Goal: Navigation & Orientation: Find specific page/section

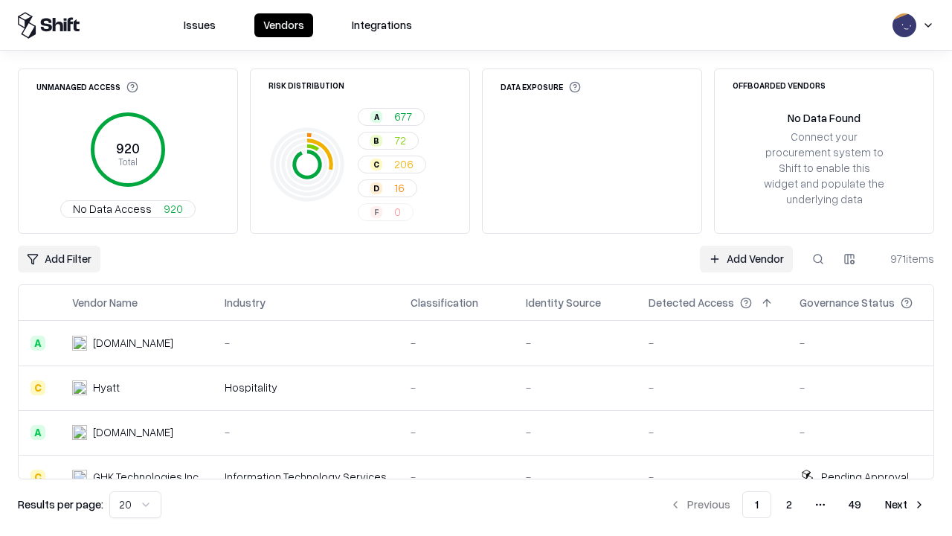
click at [135, 504] on html "Issues Vendors Integrations Unmanaged Access 920 Total No Data Access 920 Risk …" at bounding box center [476, 268] width 952 height 536
click at [906, 504] on button "Next" at bounding box center [906, 504] width 58 height 27
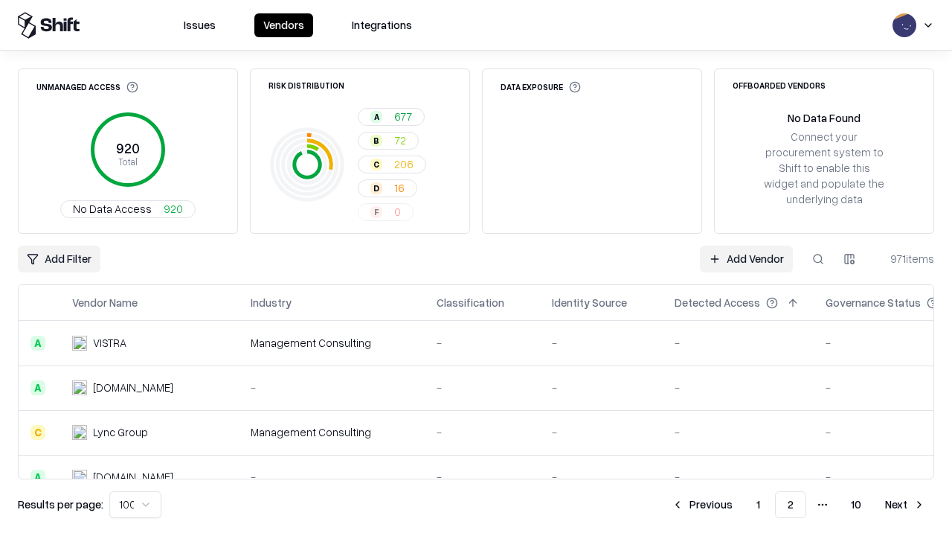
click at [906, 504] on button "Next" at bounding box center [906, 504] width 58 height 27
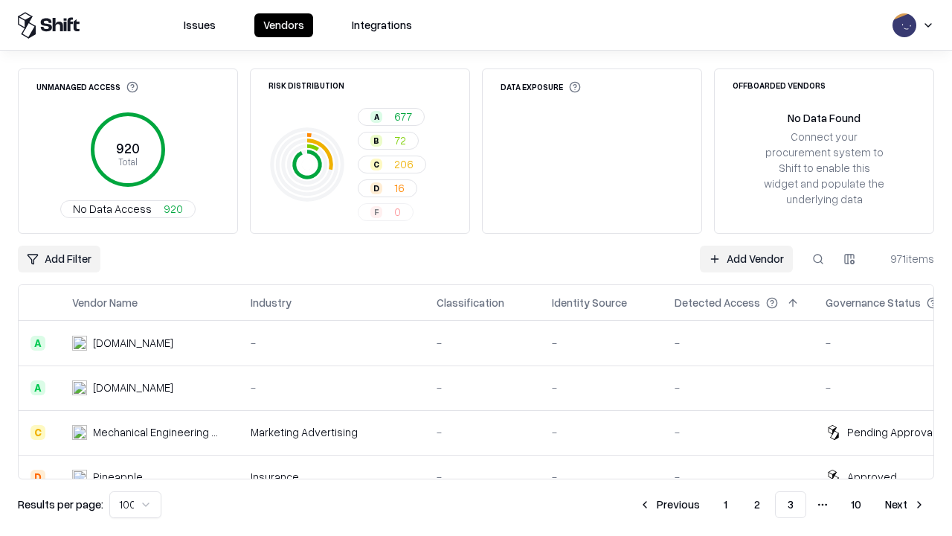
click at [906, 504] on button "Next" at bounding box center [906, 504] width 58 height 27
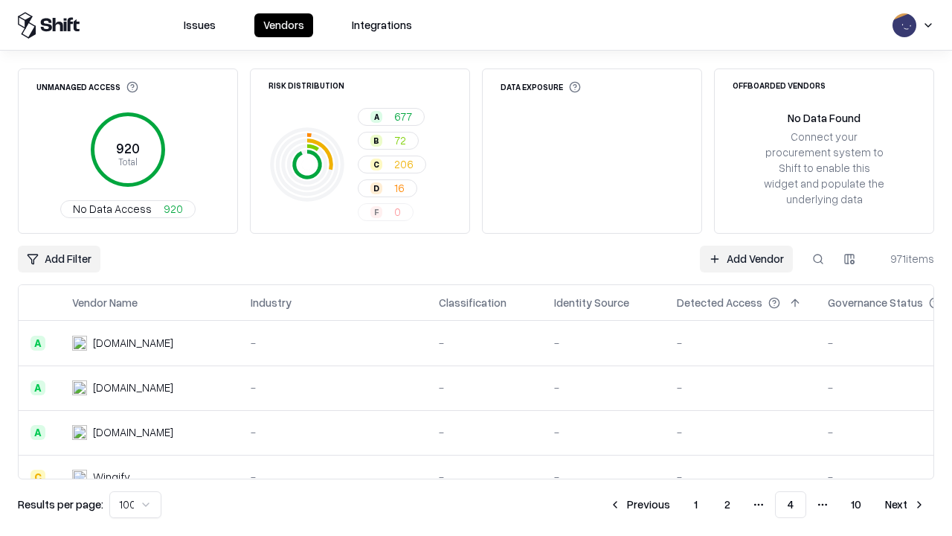
click at [906, 504] on button "Next" at bounding box center [906, 504] width 58 height 27
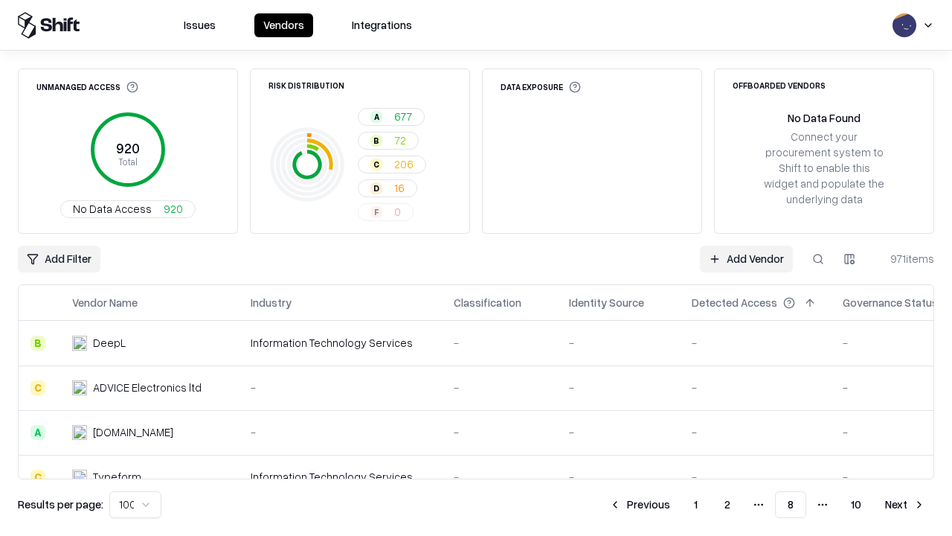
click at [906, 504] on button "Next" at bounding box center [906, 504] width 58 height 27
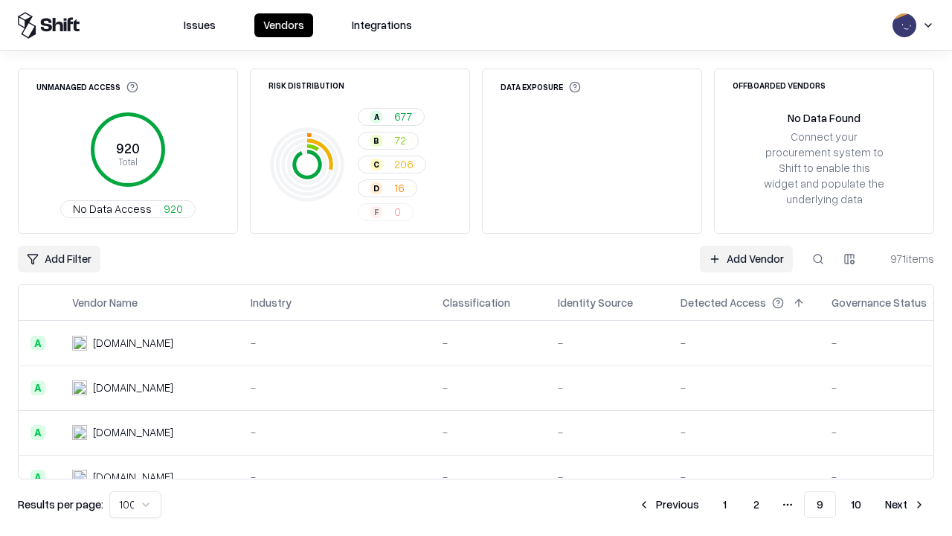
click at [906, 504] on button "Next" at bounding box center [906, 504] width 58 height 27
click at [702, 504] on button "Previous" at bounding box center [702, 504] width 79 height 27
click at [669, 504] on button "Previous" at bounding box center [668, 504] width 79 height 27
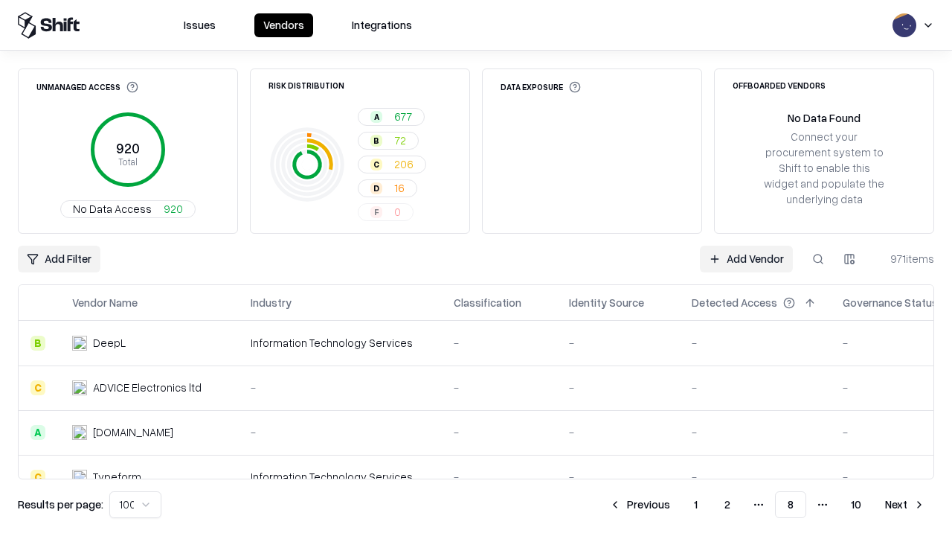
click at [640, 504] on button "Previous" at bounding box center [639, 504] width 79 height 27
